Goal: Task Accomplishment & Management: Use online tool/utility

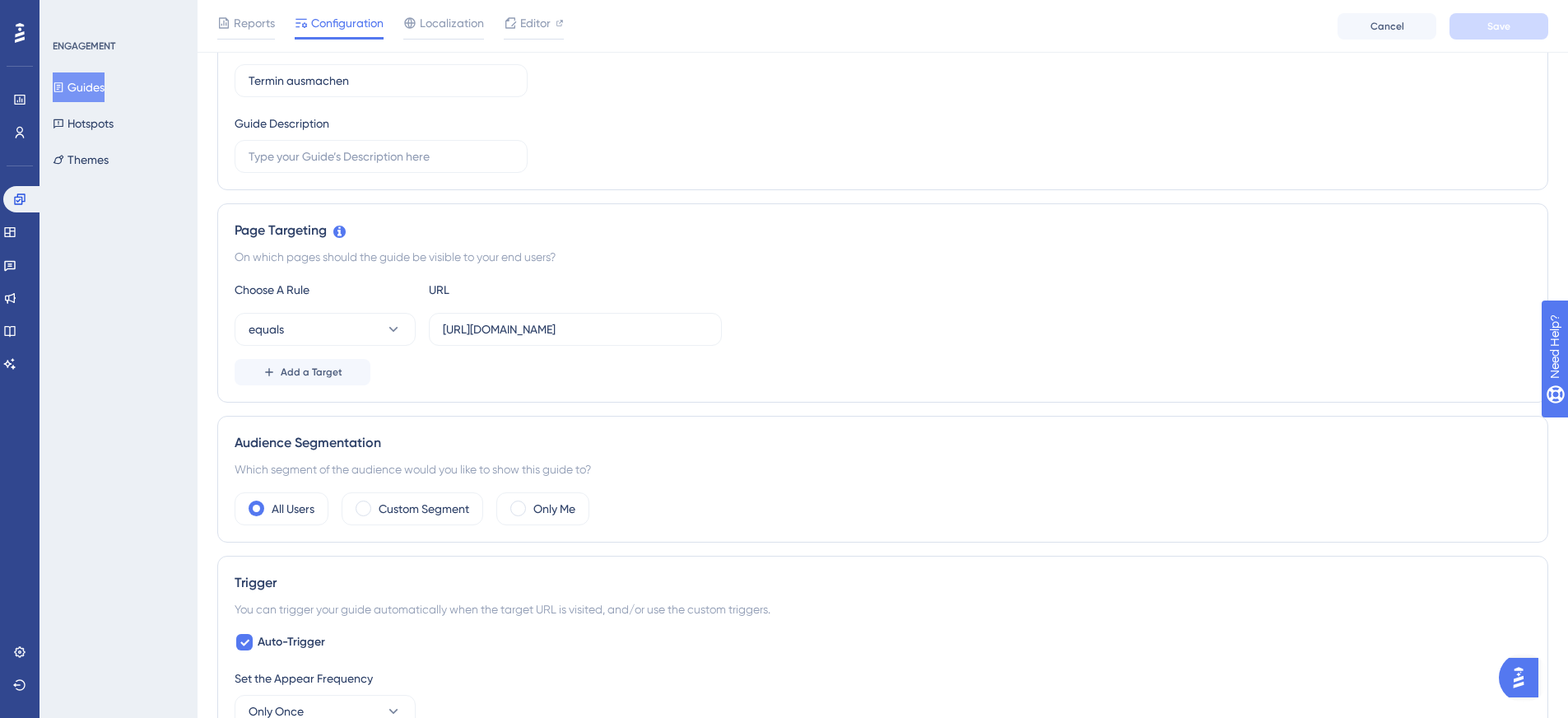
scroll to position [247, 0]
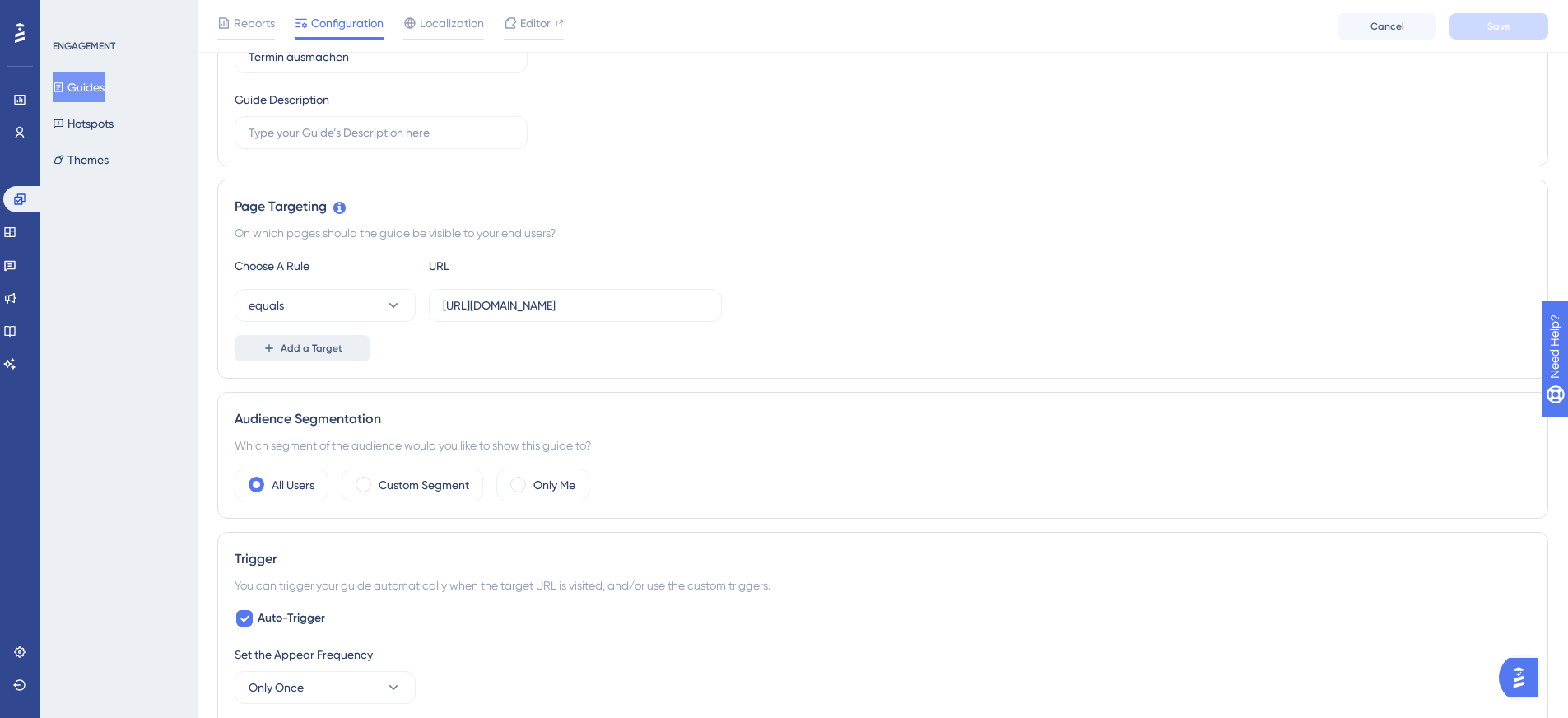
click at [313, 348] on span "Add a Target" at bounding box center [311, 348] width 61 height 14
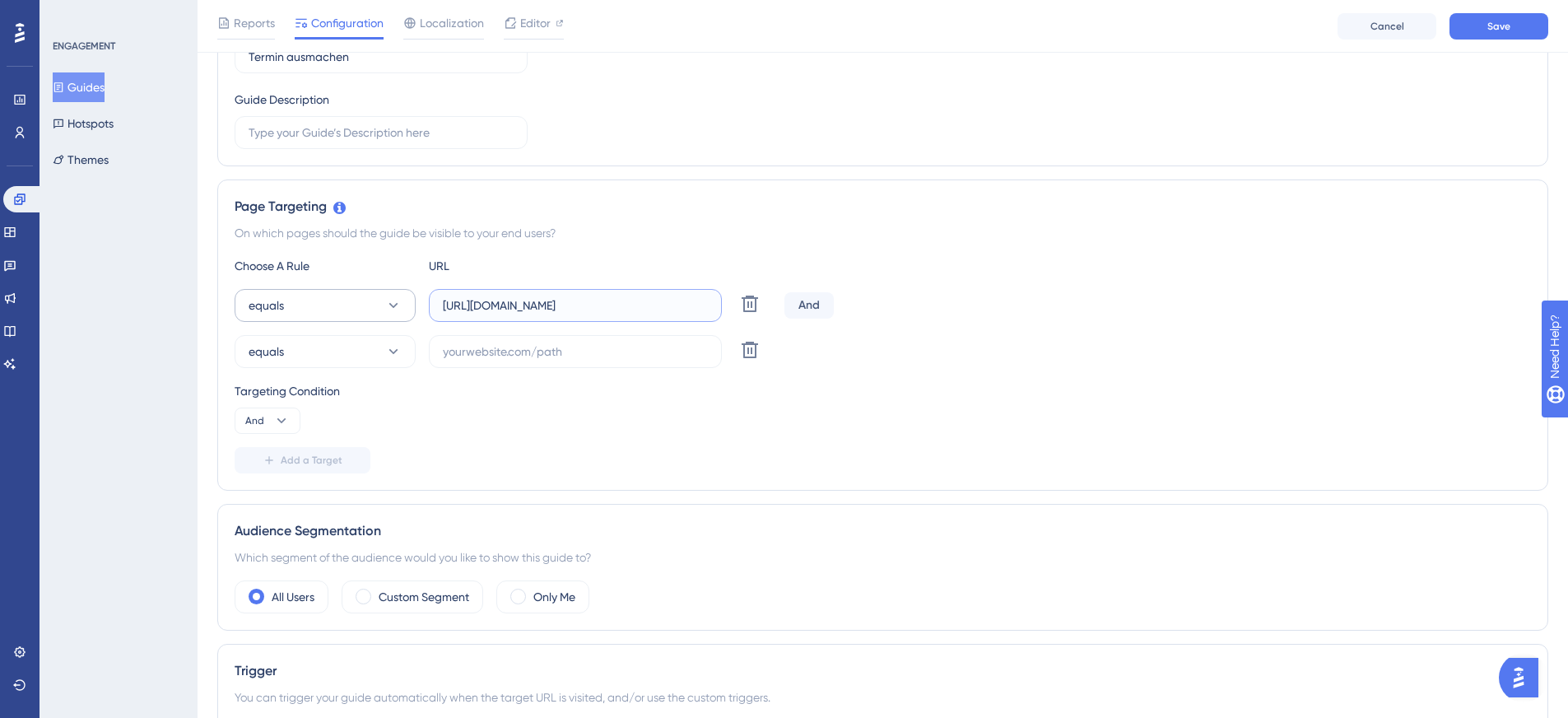
drag, startPoint x: 590, startPoint y: 305, endPoint x: 393, endPoint y: 310, distance: 197.1
click at [393, 310] on div "equals https://mein.prosaldo.net/newapp/ Delete" at bounding box center [505, 306] width 543 height 33
click at [543, 345] on input "text" at bounding box center [575, 352] width 265 height 18
paste input "https://mein.prosaldo.net/n"
type input "https://mein.prosaldo.net/overview"
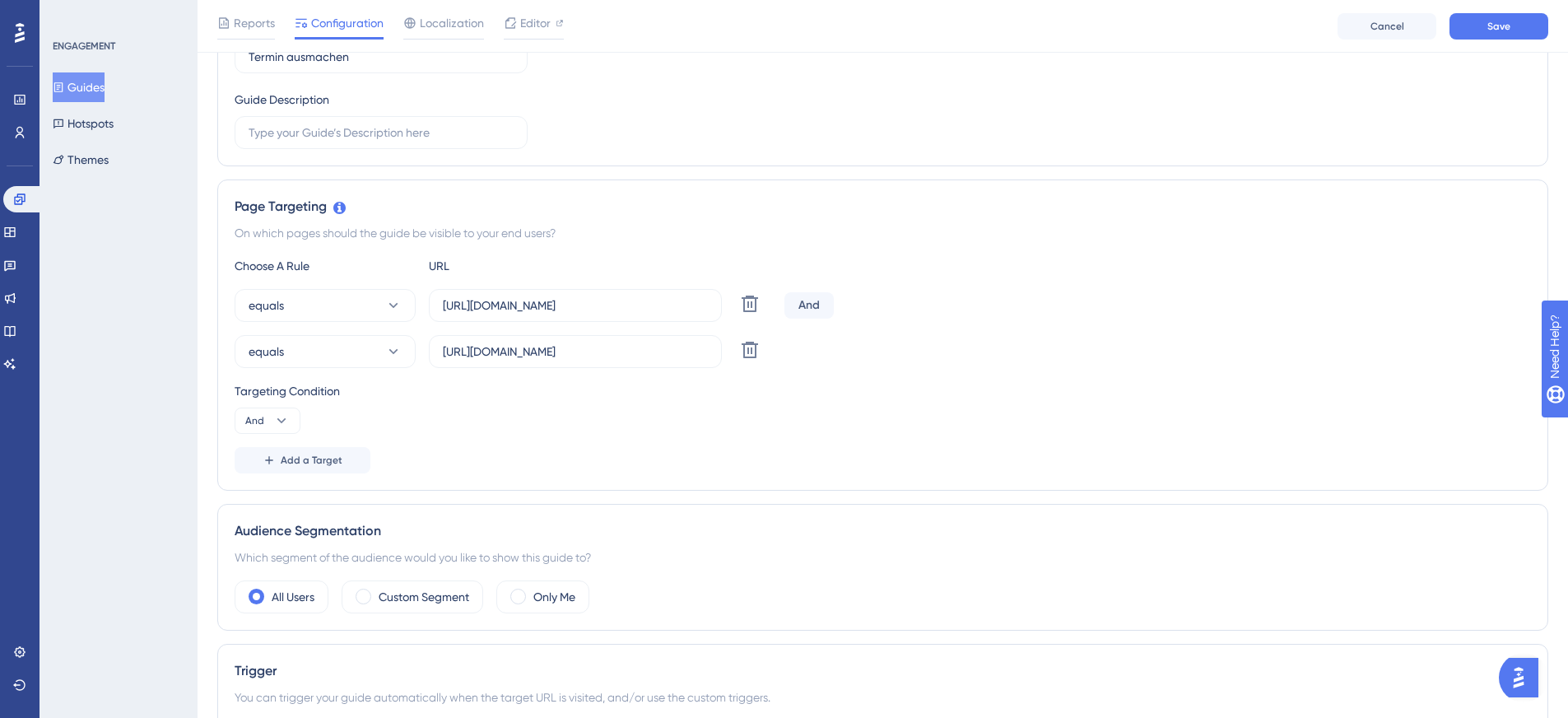
click at [167, 406] on div "ENGAGEMENT Guides Hotspots Themes" at bounding box center [118, 359] width 158 height 718
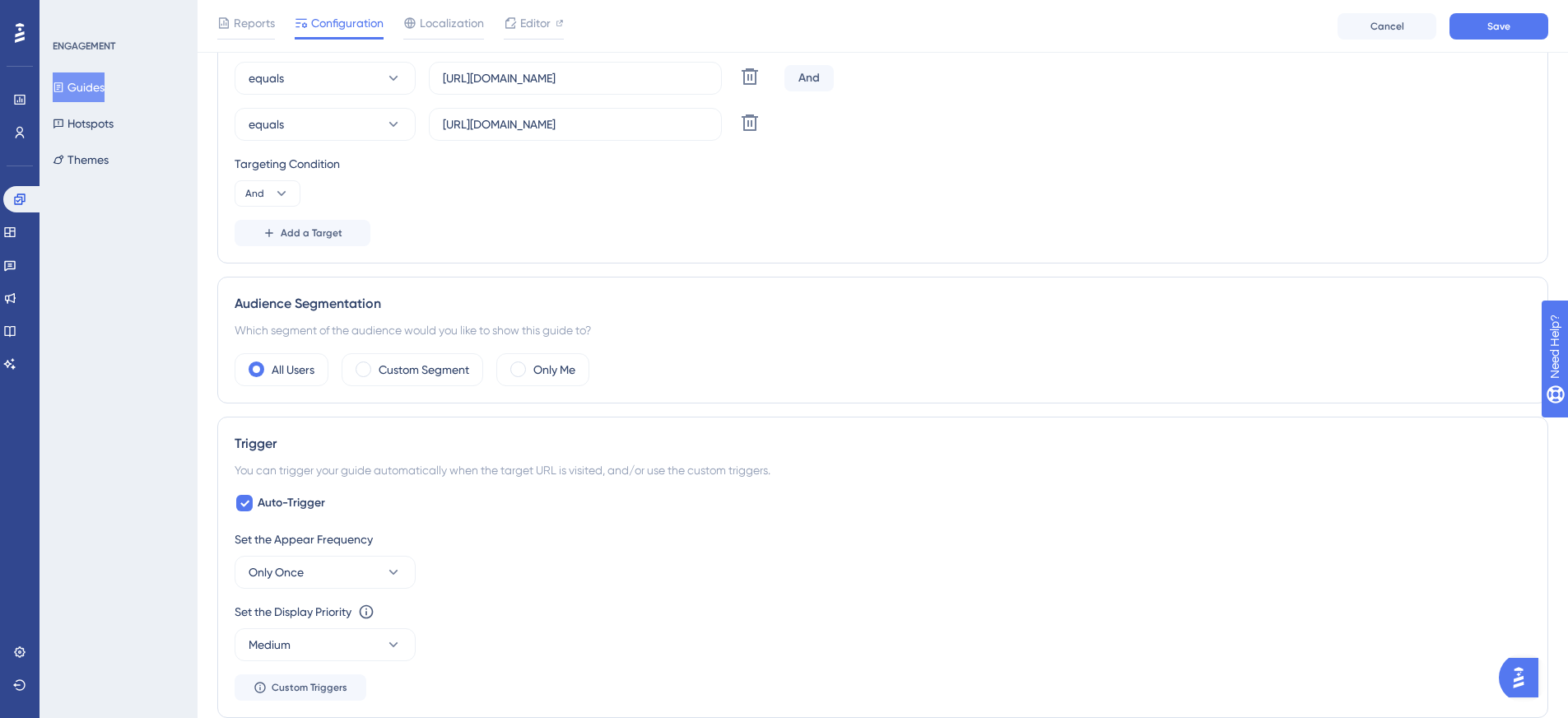
scroll to position [494, 0]
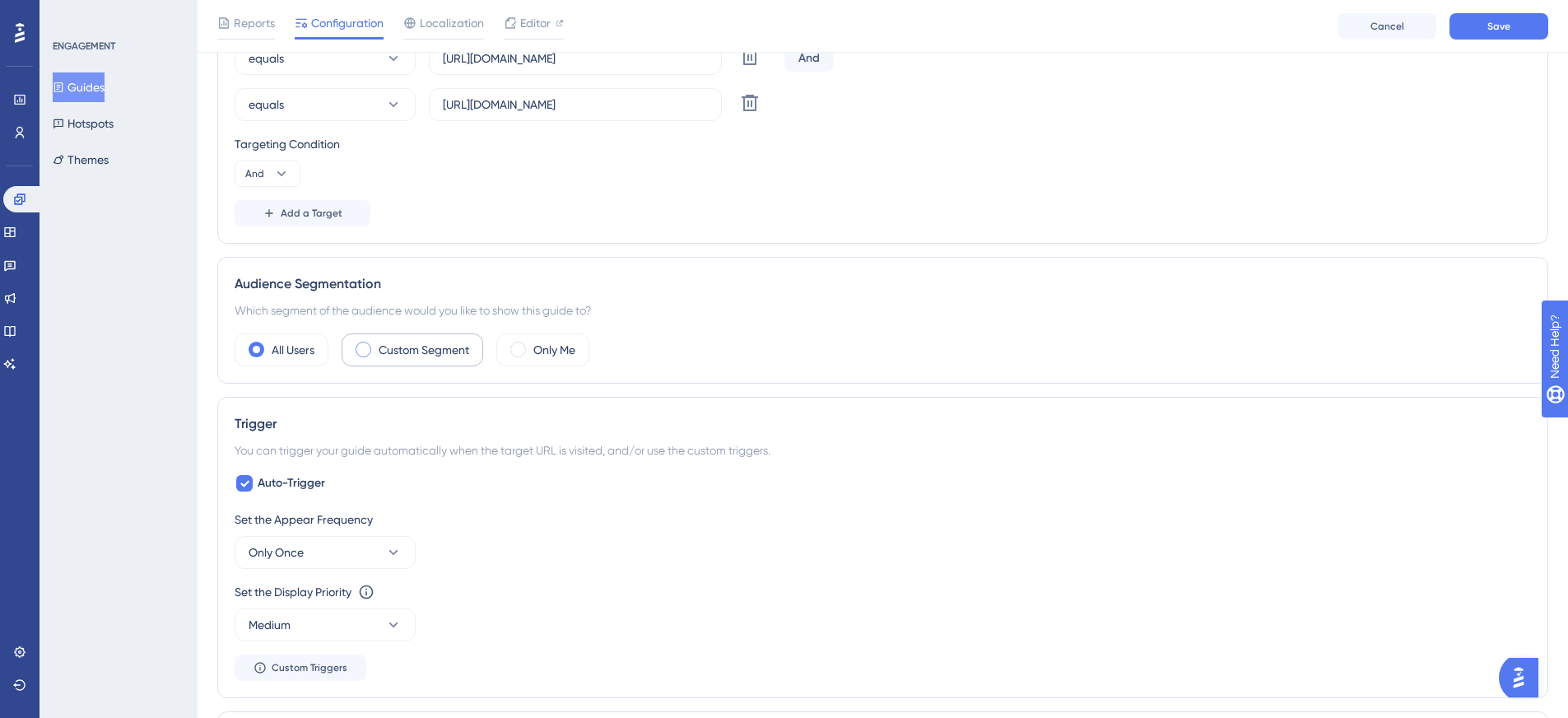
click at [458, 351] on label "Custom Segment" at bounding box center [424, 350] width 90 height 20
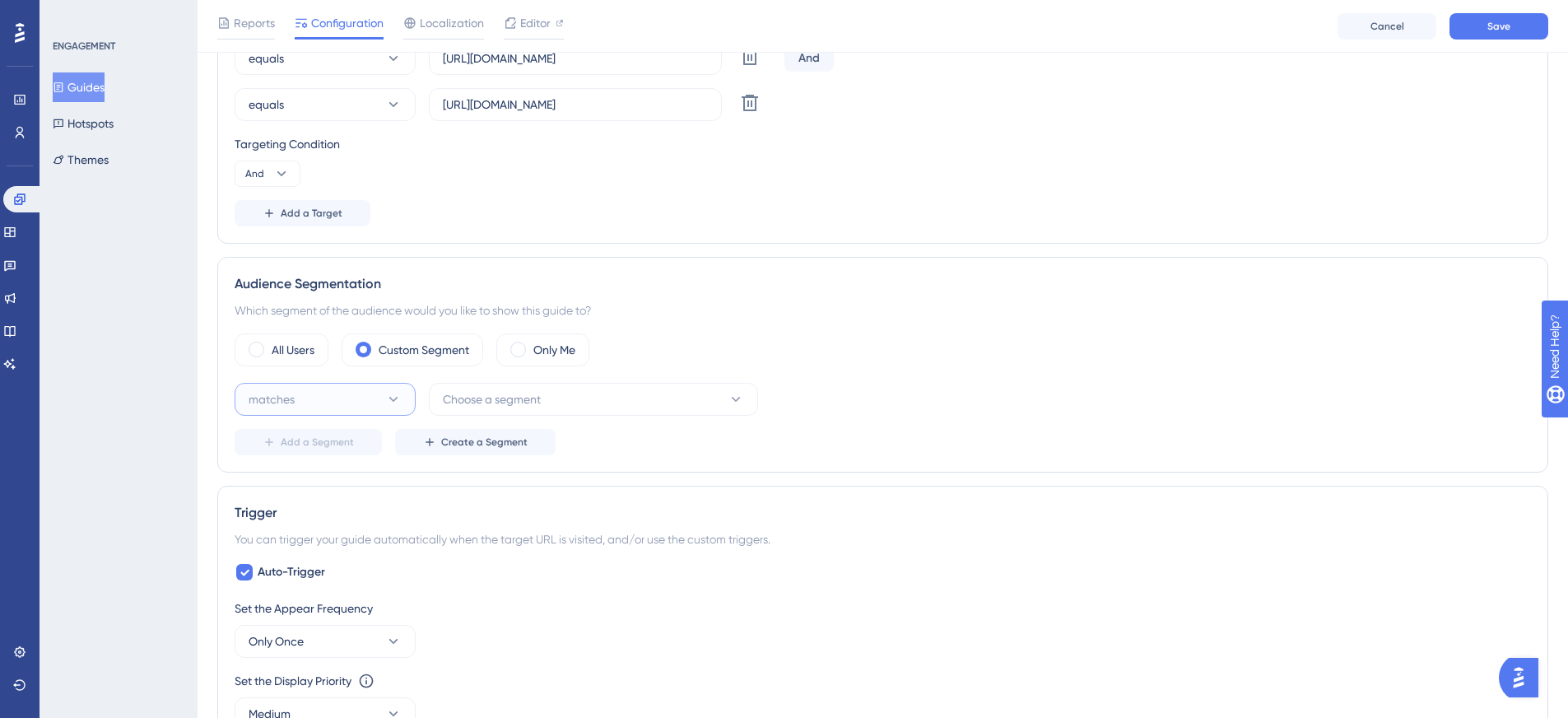
click at [359, 394] on button "matches" at bounding box center [325, 399] width 181 height 33
click at [337, 439] on div "matches matches" at bounding box center [325, 449] width 133 height 33
click at [454, 400] on span "Choose a segment" at bounding box center [492, 400] width 98 height 20
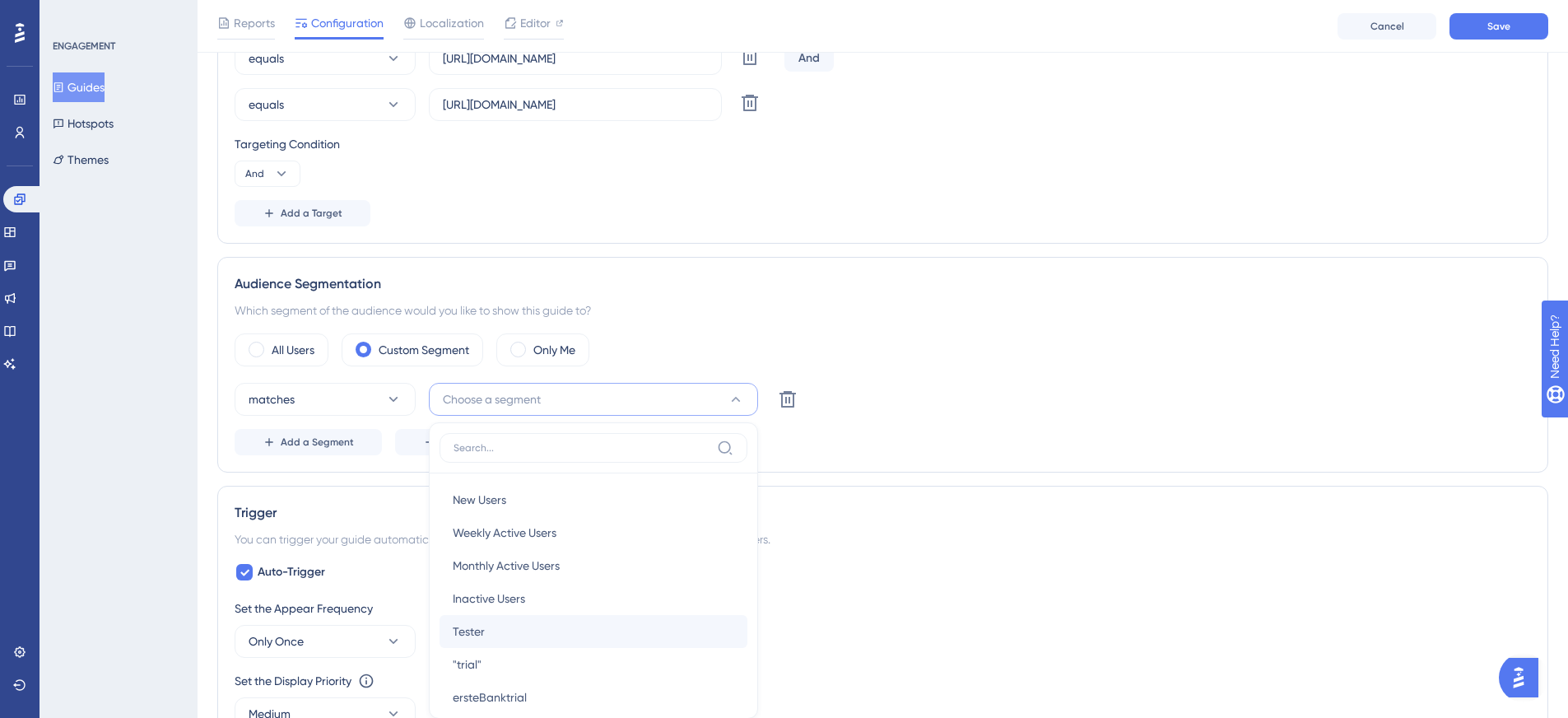
scroll to position [705, 0]
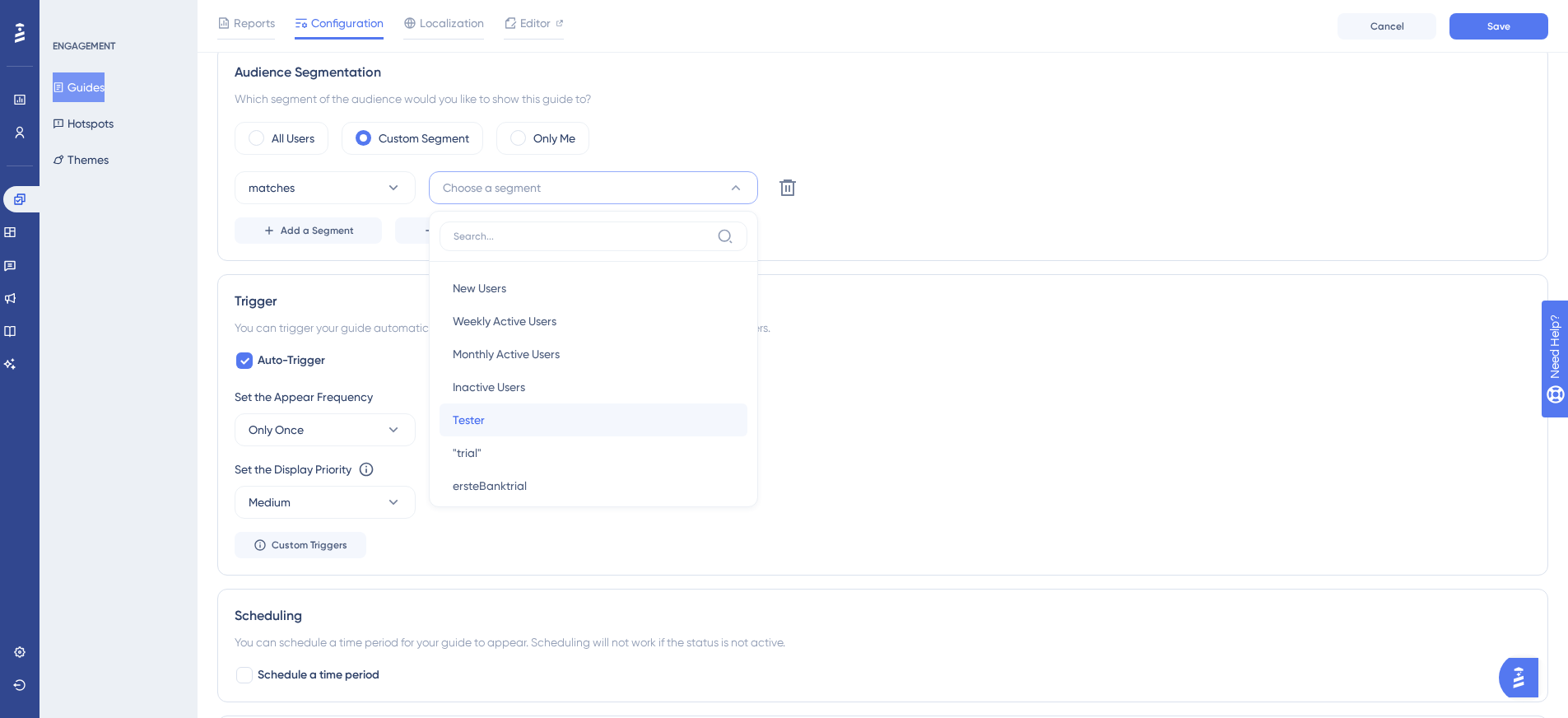
click at [482, 423] on span "Tester" at bounding box center [469, 420] width 33 height 20
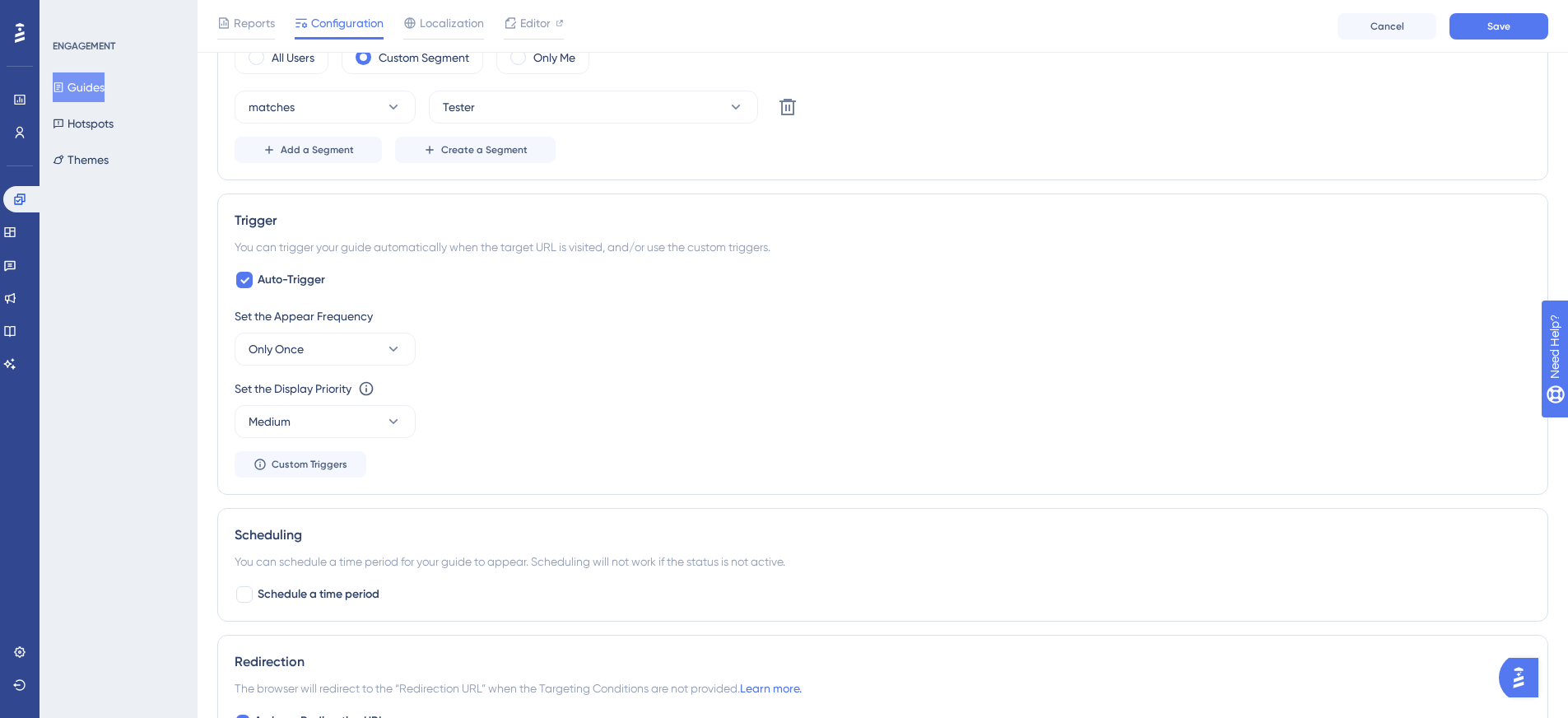
scroll to position [788, 0]
click at [308, 344] on button "Only Once" at bounding box center [325, 347] width 181 height 33
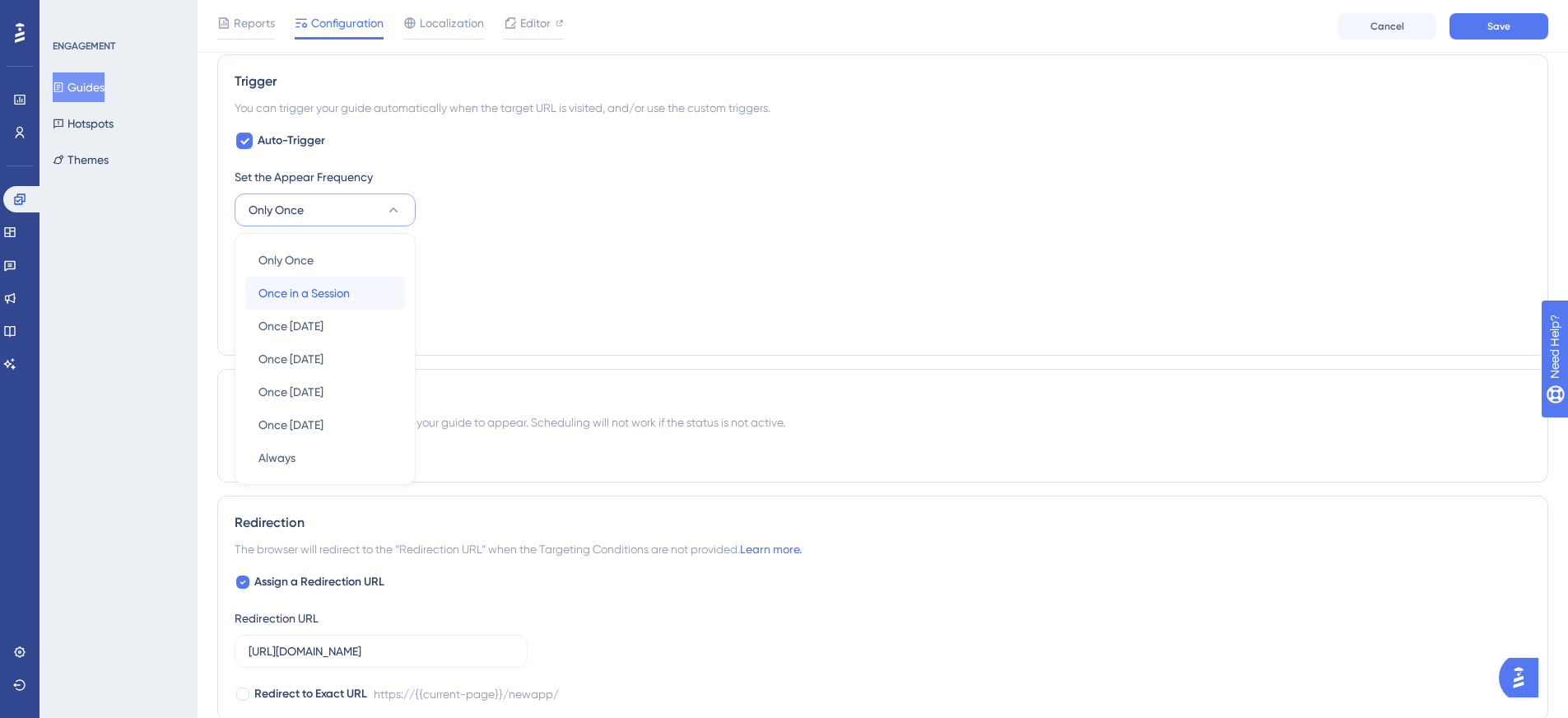
click at [350, 293] on span "Once in a Session" at bounding box center [304, 293] width 91 height 20
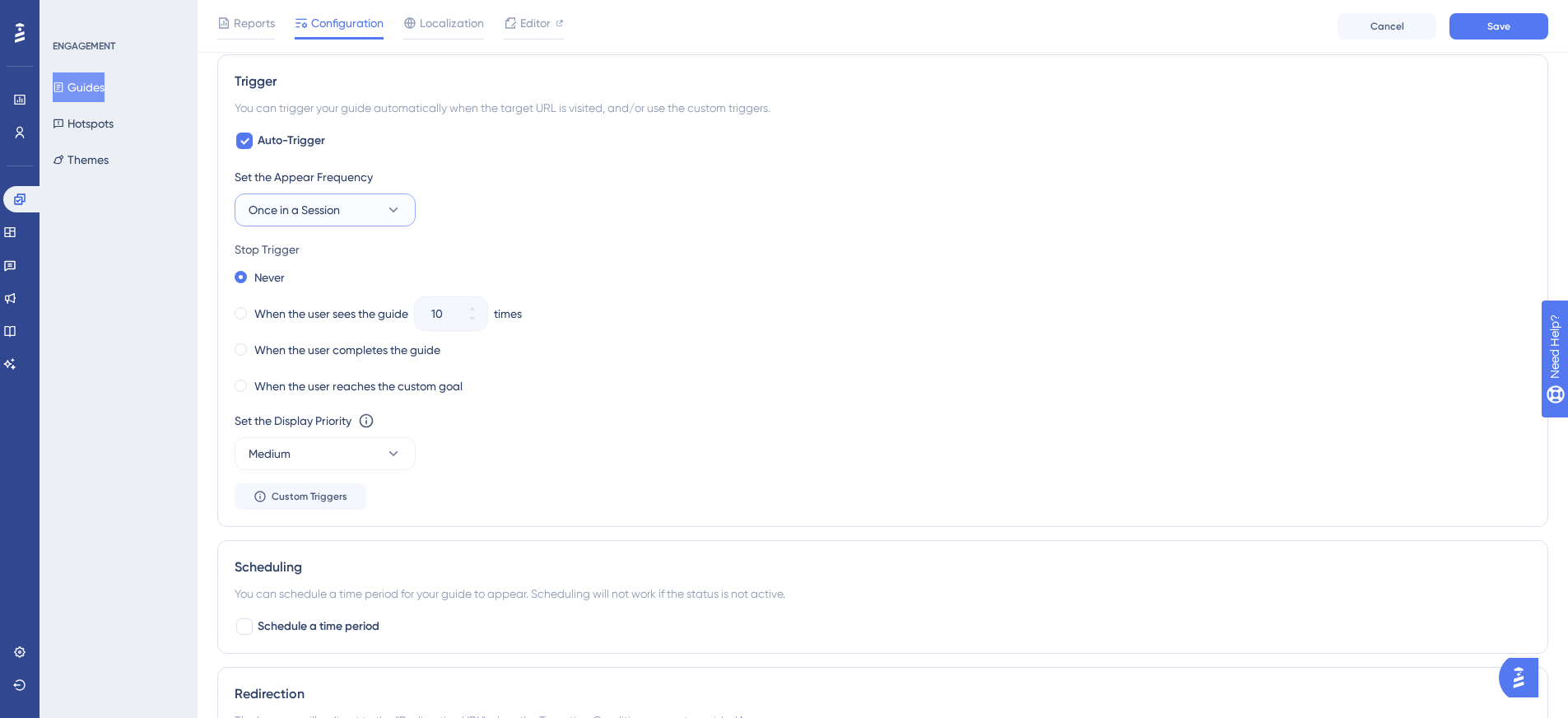
click at [304, 216] on span "Once in a Session" at bounding box center [294, 210] width 91 height 20
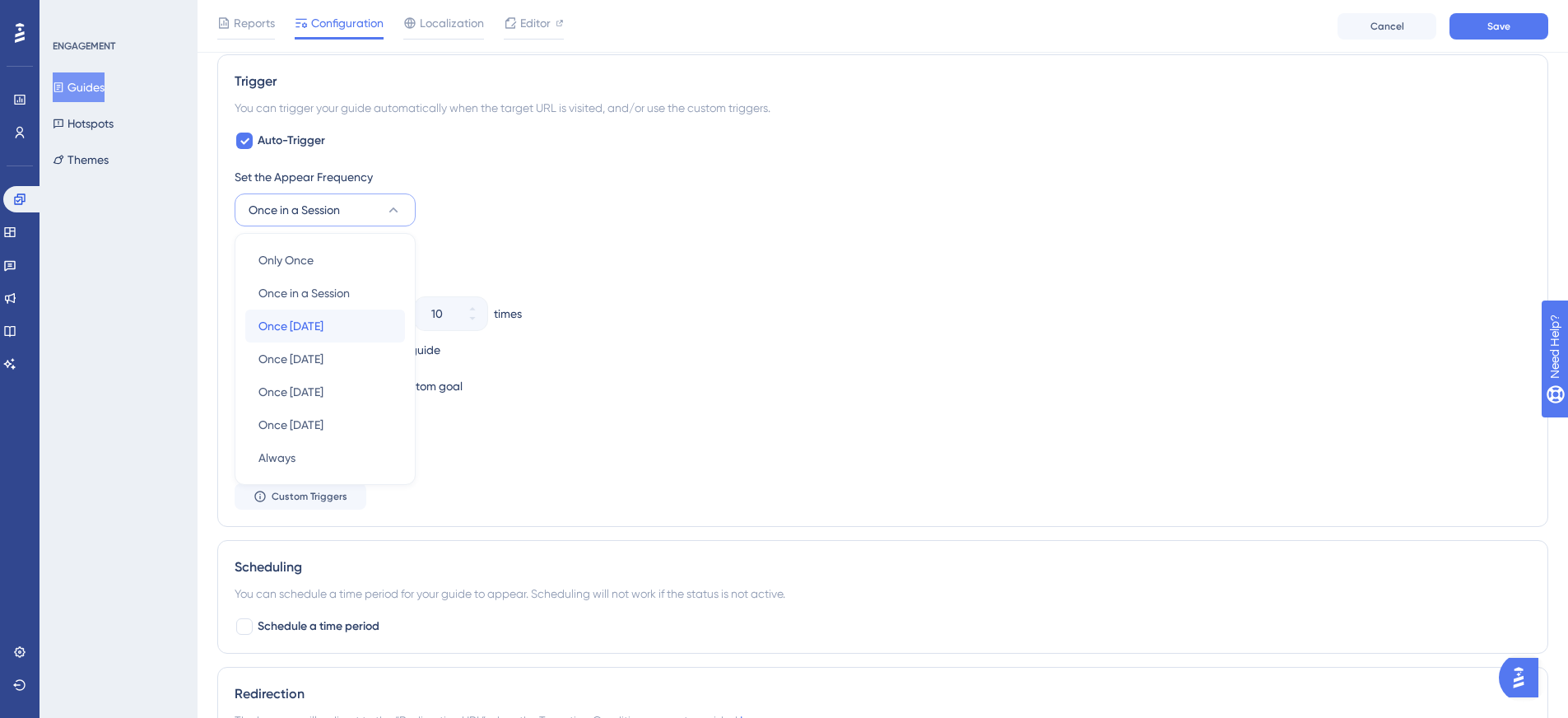
click at [289, 327] on span "Once in 1 day" at bounding box center [291, 326] width 65 height 20
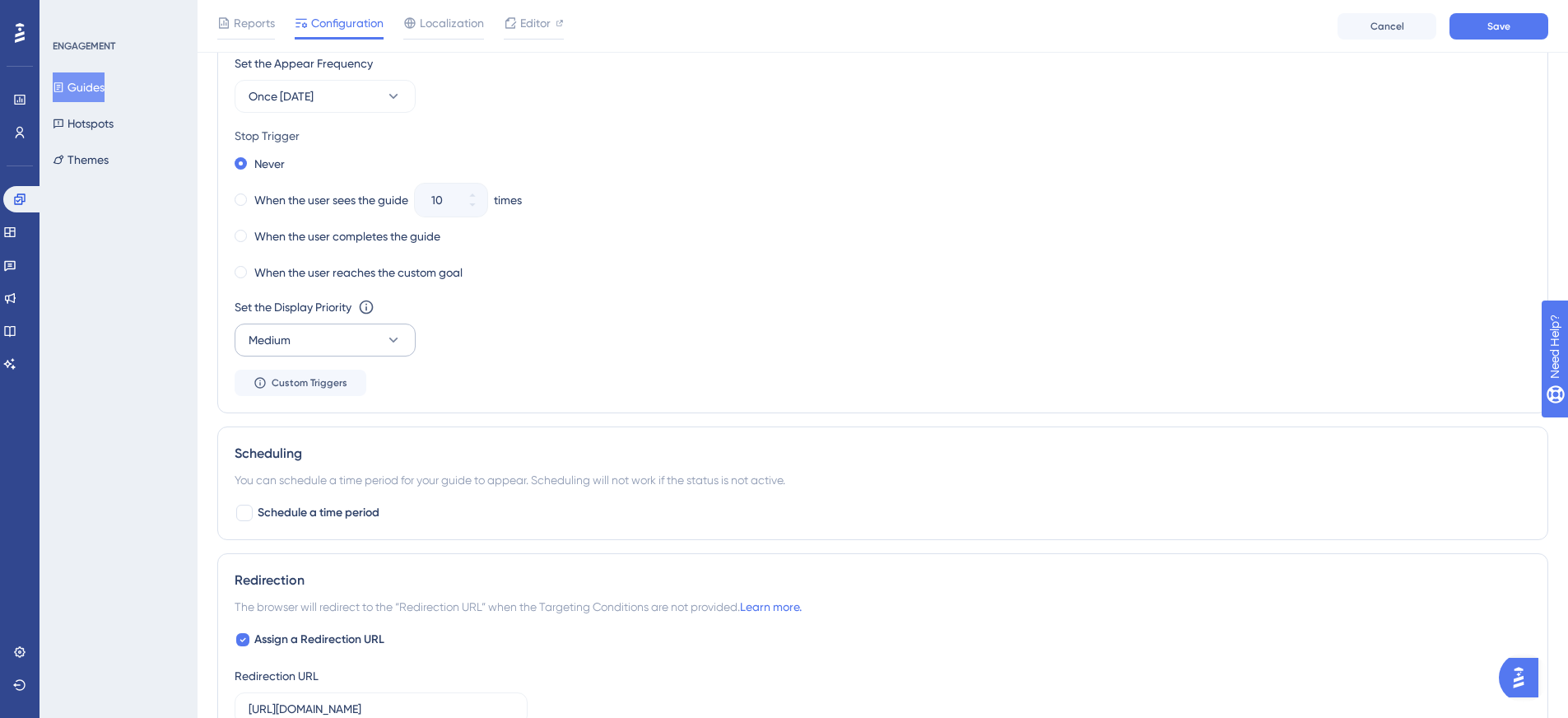
scroll to position [1090, 0]
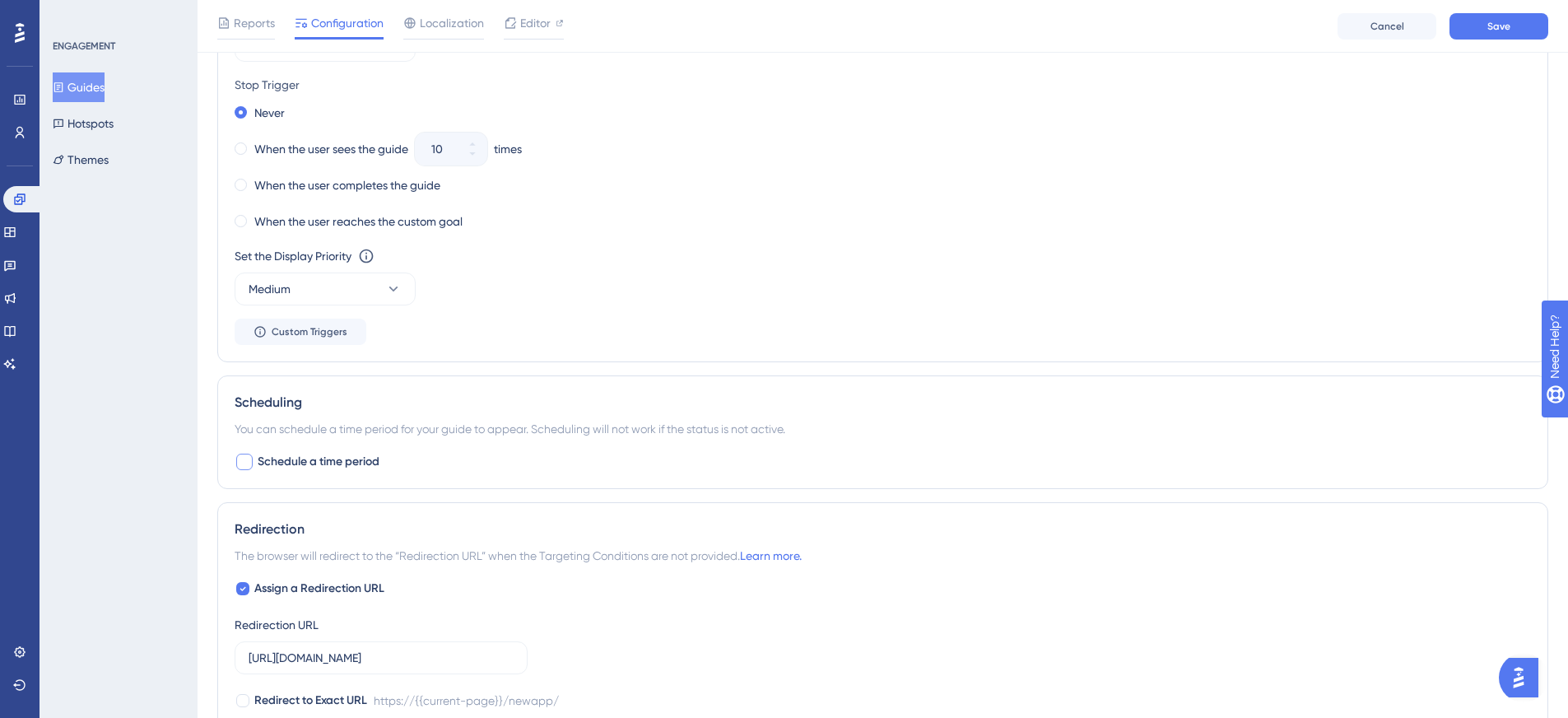
click at [243, 460] on div at bounding box center [244, 462] width 16 height 16
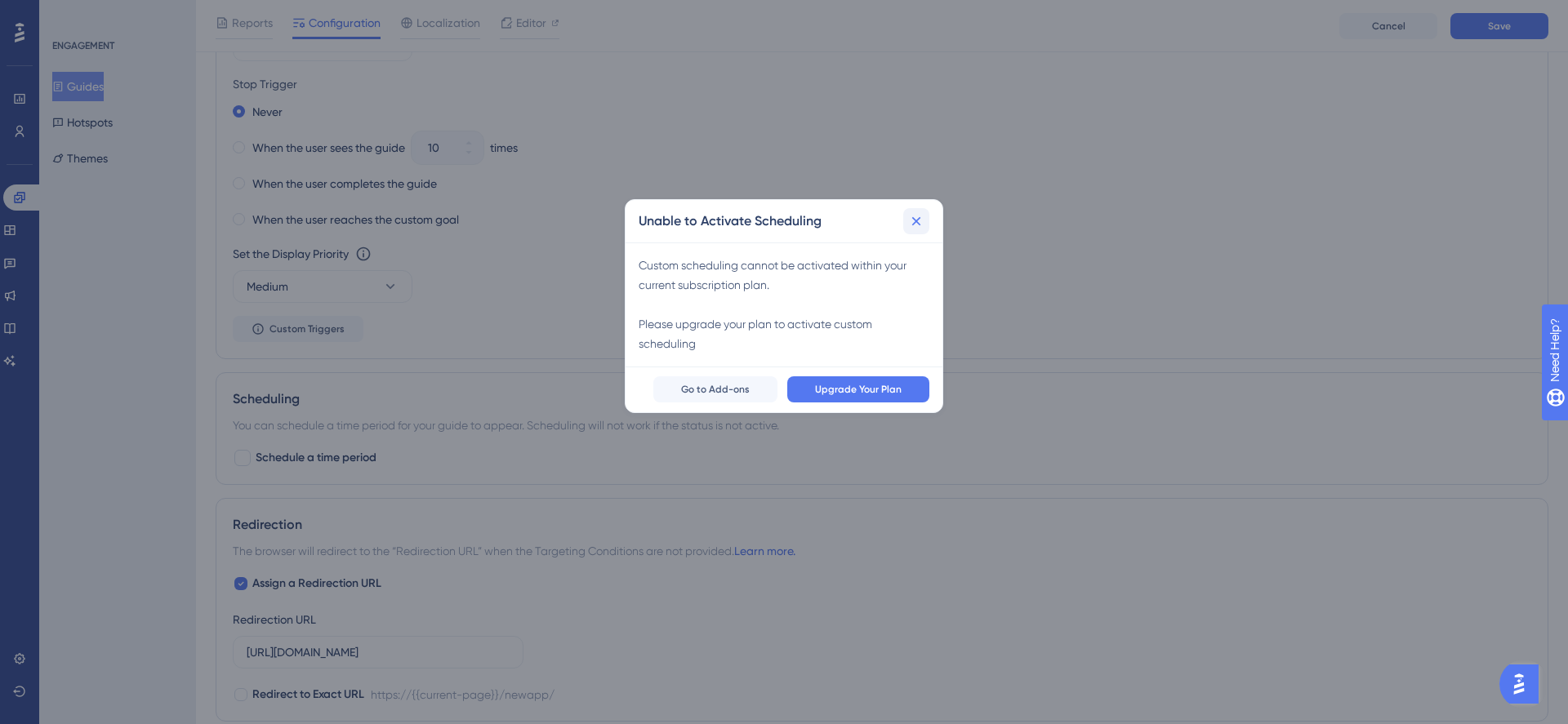
click at [917, 226] on icon at bounding box center [916, 222] width 16 height 16
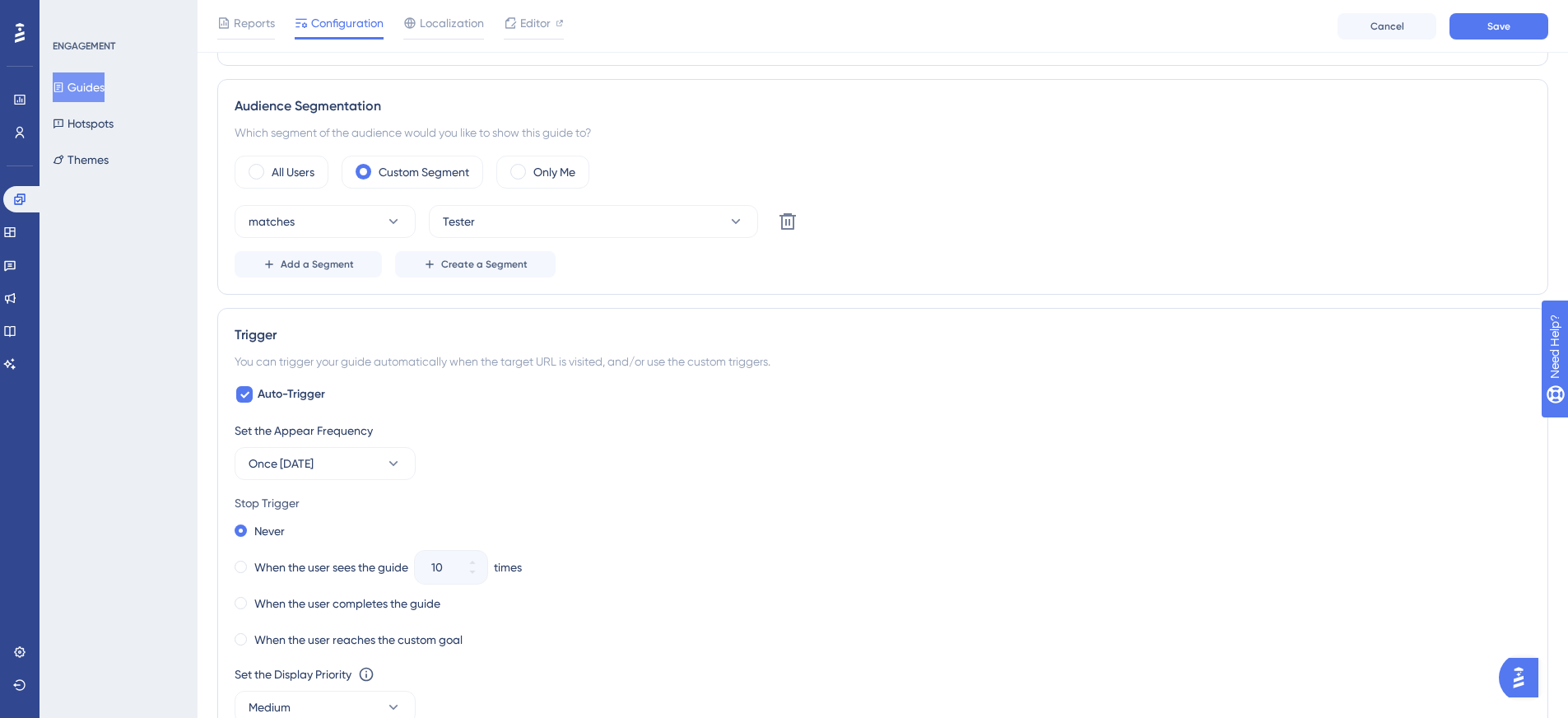
scroll to position [666, 0]
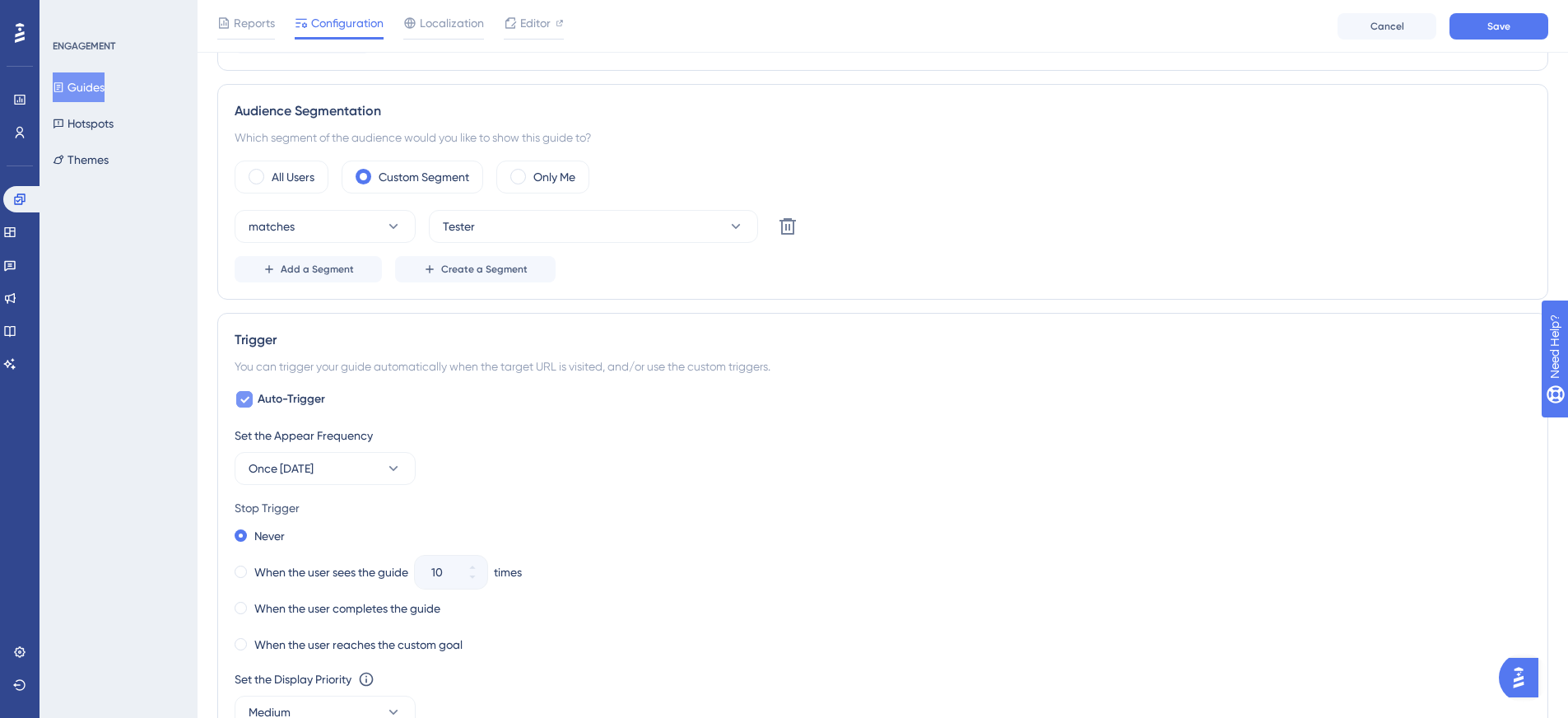
click at [304, 398] on span "Auto-Trigger" at bounding box center [291, 400] width 68 height 20
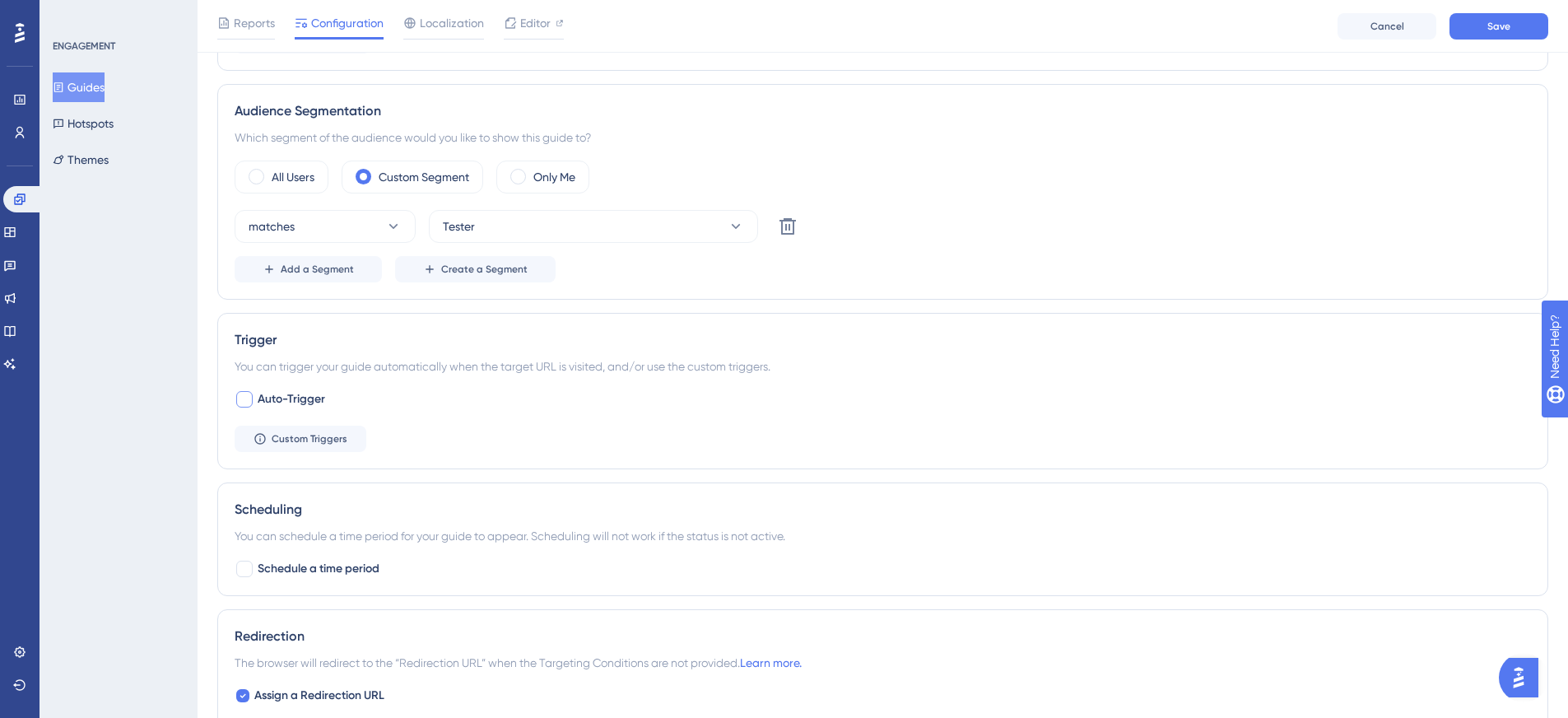
click at [304, 398] on span "Auto-Trigger" at bounding box center [291, 400] width 68 height 20
checkbox input "true"
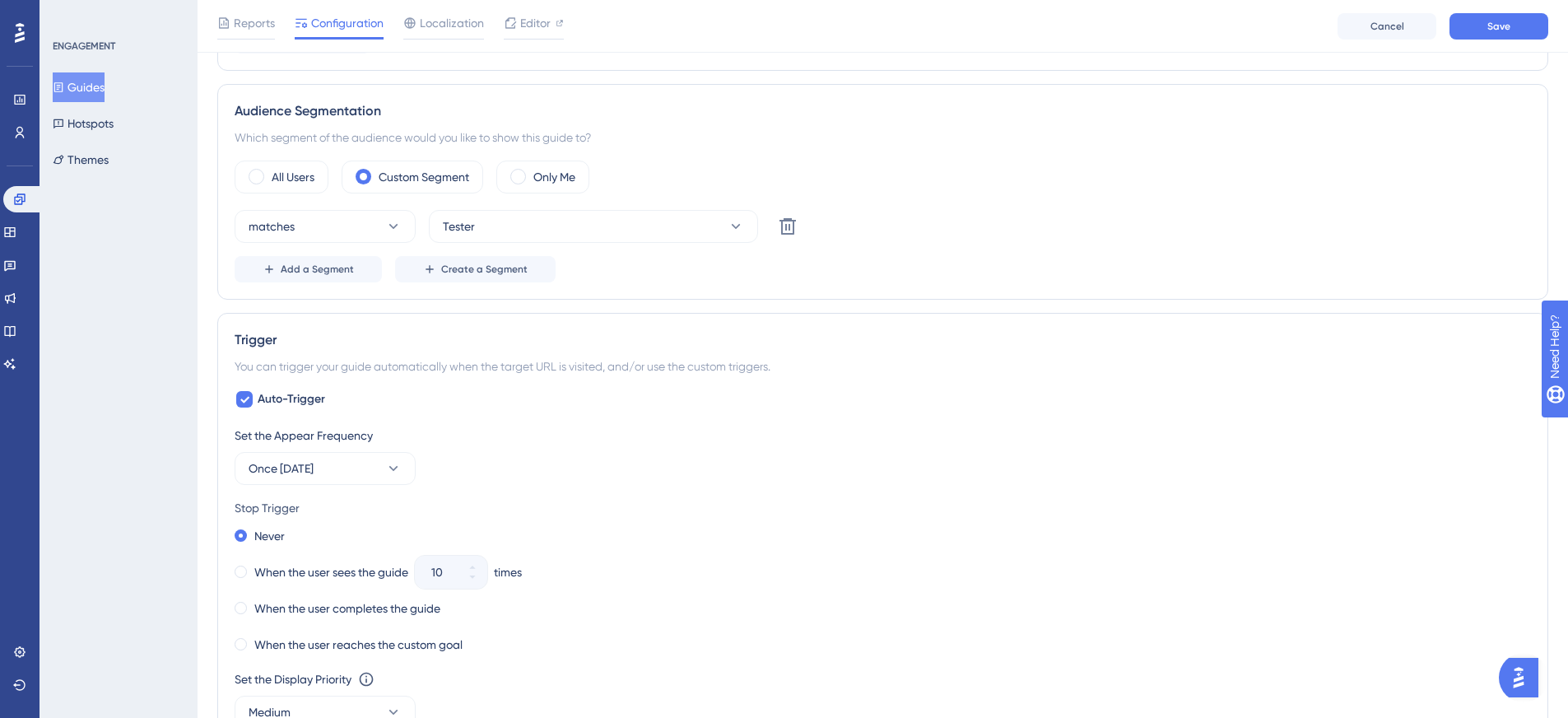
scroll to position [996, 0]
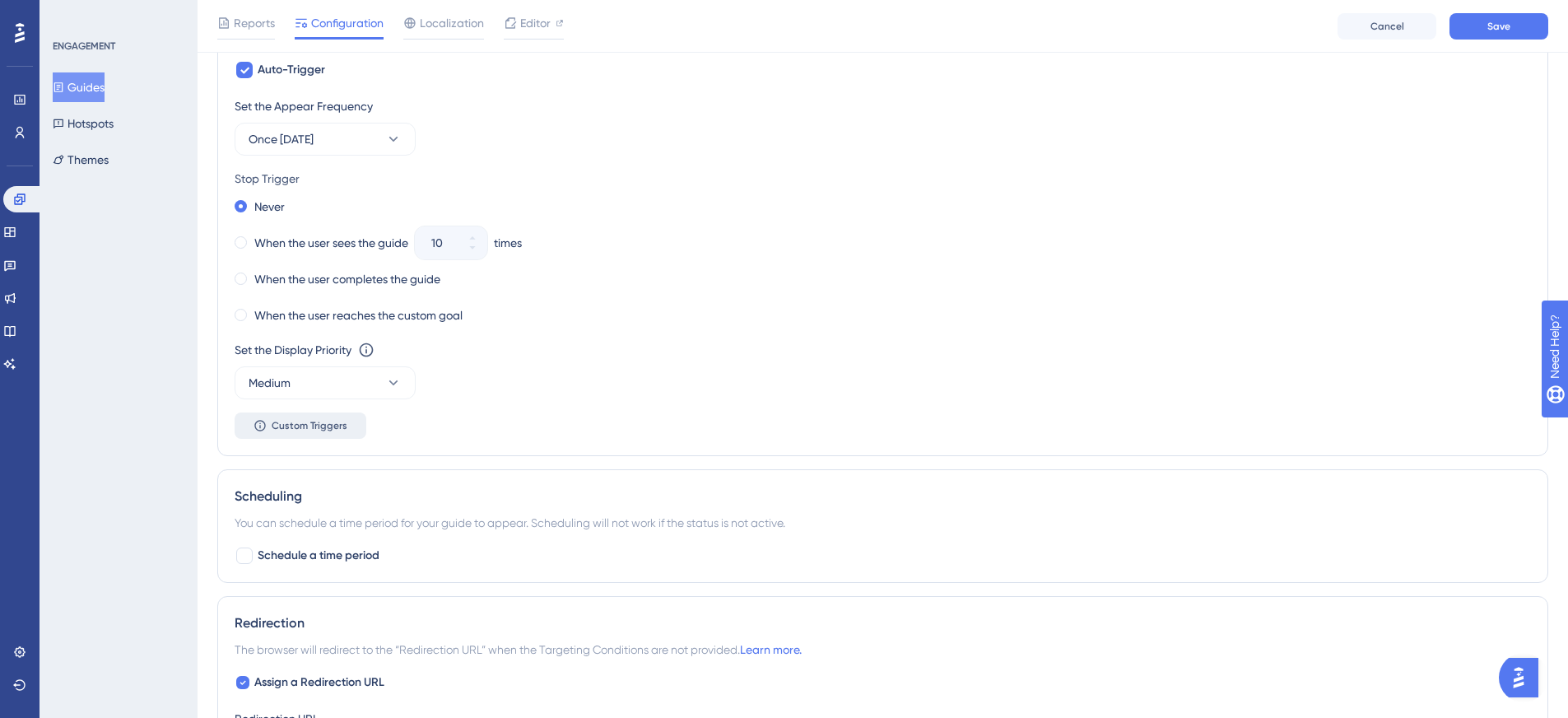
click at [335, 420] on span "Custom Triggers" at bounding box center [309, 425] width 76 height 14
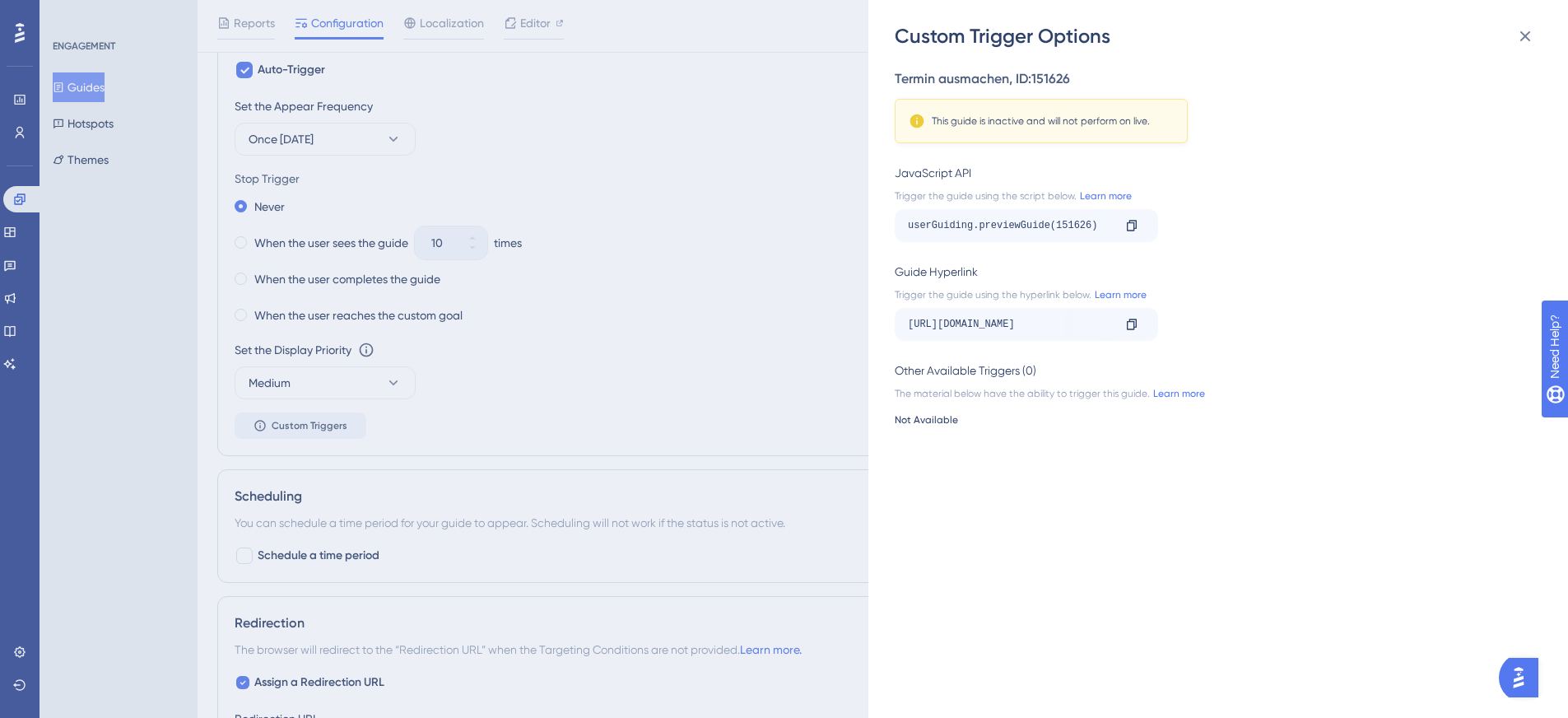
click at [165, 271] on div "Custom Trigger Options Termin ausmachen , ID: 151626 This guide is inactive and…" at bounding box center [784, 359] width 1568 height 718
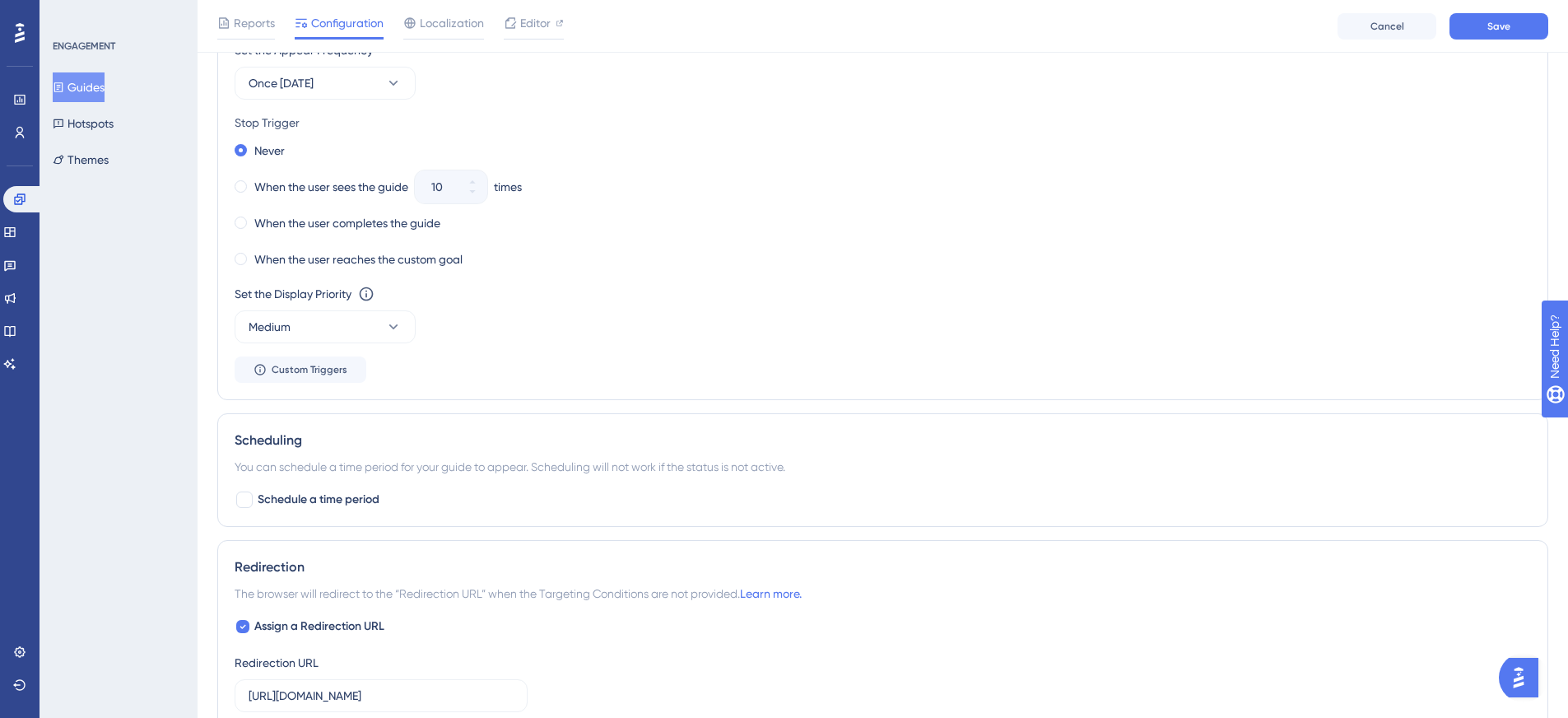
scroll to position [1070, 0]
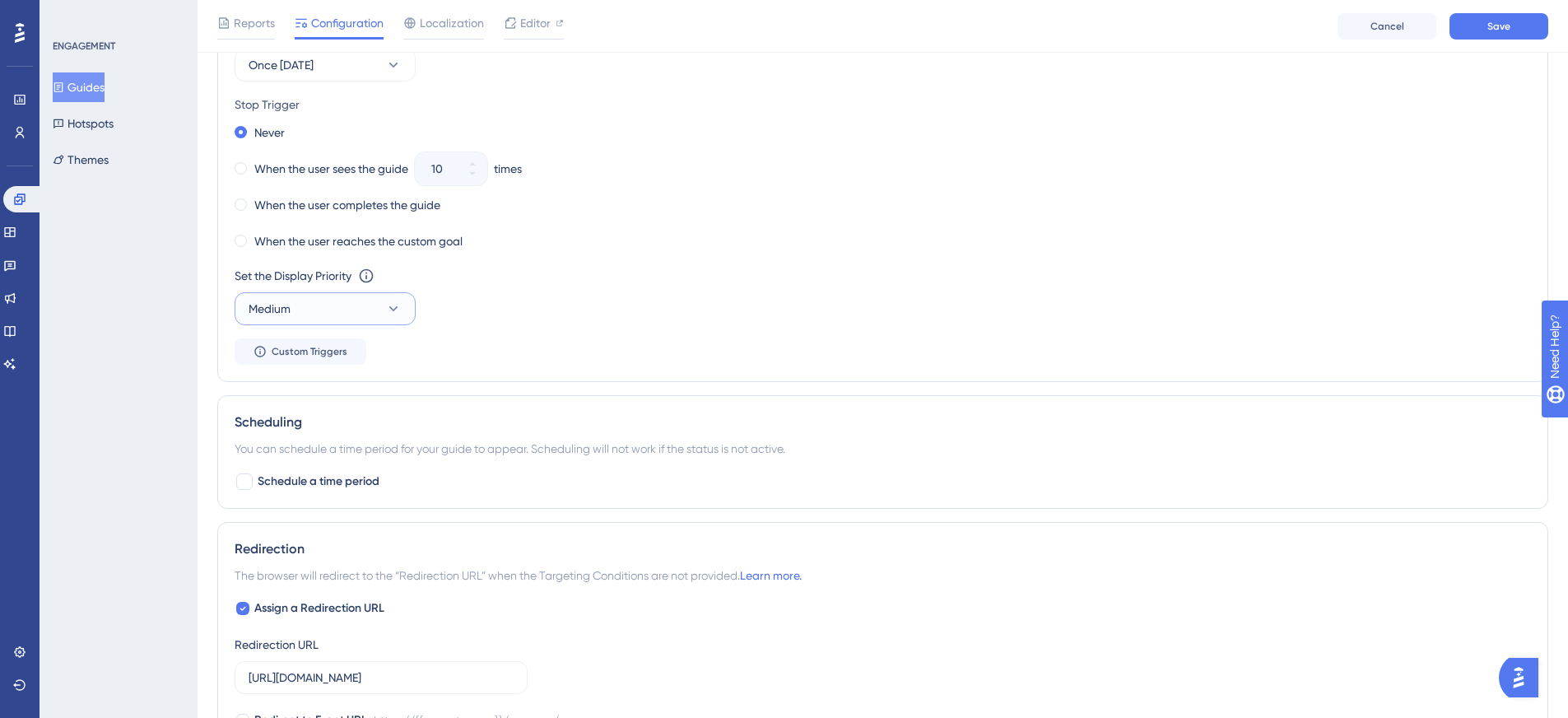
click at [303, 312] on button "Medium" at bounding box center [325, 308] width 181 height 33
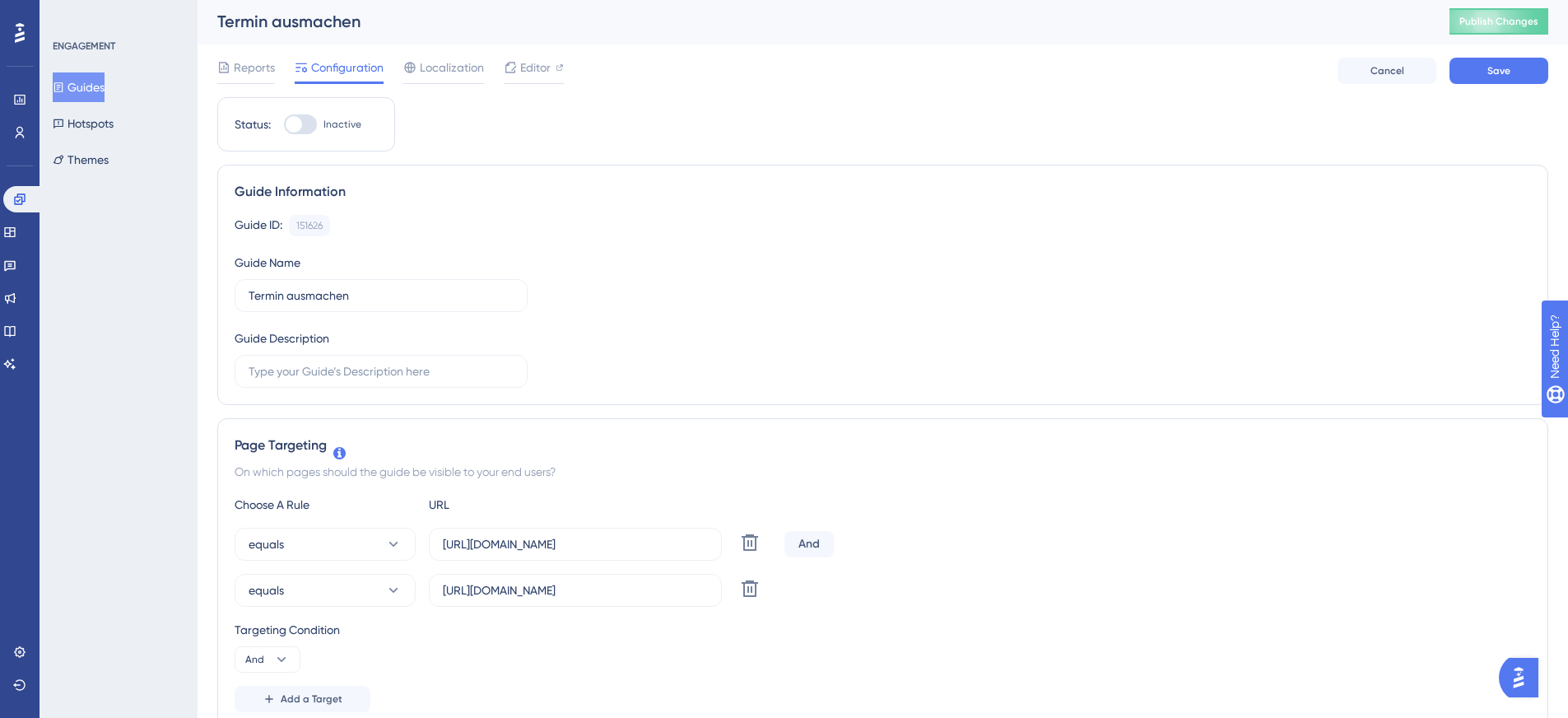
scroll to position [0, 0]
